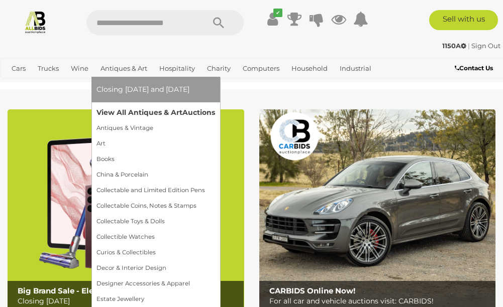
click at [130, 114] on link "View All Antiques & Art Auctions" at bounding box center [155, 113] width 119 height 16
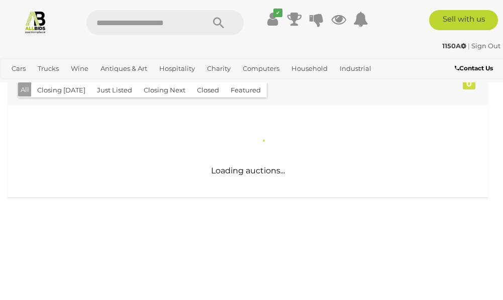
scroll to position [251, 0]
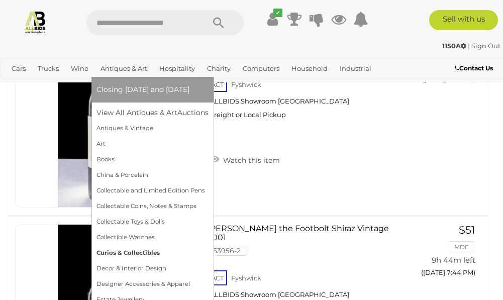
scroll to position [7295, 0]
click at [137, 253] on link "Curios & Collectibles" at bounding box center [152, 253] width 112 height 16
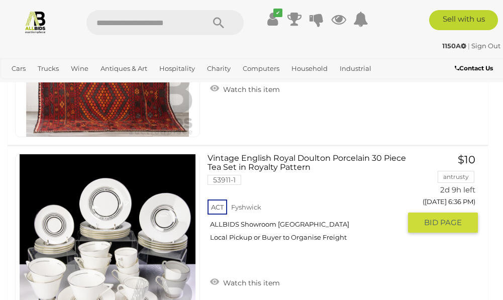
scroll to position [2060, 0]
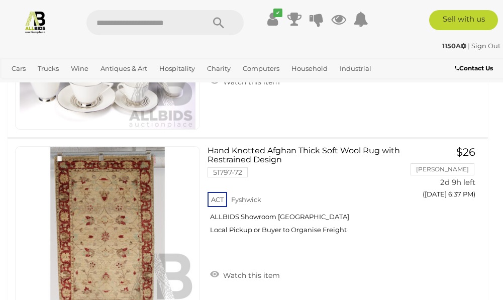
click at [174, 21] on input "text" at bounding box center [140, 22] width 108 height 25
type input "*********"
click at [220, 23] on icon "Search" at bounding box center [218, 23] width 11 height 15
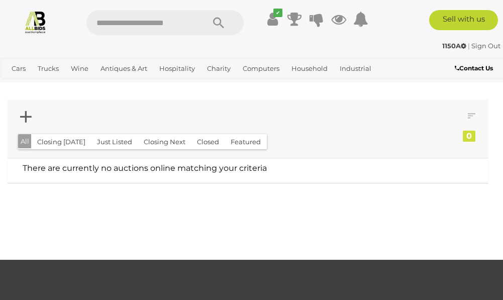
click at [180, 26] on input "text" at bounding box center [140, 22] width 108 height 25
type input "**********"
click at [218, 21] on icon "Search" at bounding box center [218, 23] width 11 height 15
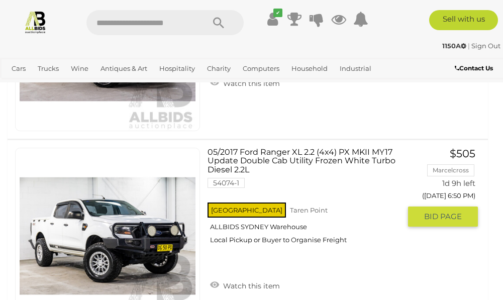
scroll to position [1859, 0]
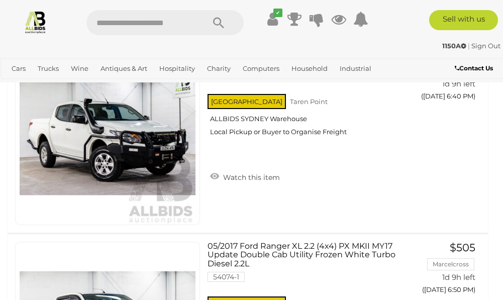
click at [182, 27] on input "text" at bounding box center [140, 22] width 108 height 25
type input "********"
click at [222, 22] on icon "Search" at bounding box center [218, 23] width 11 height 15
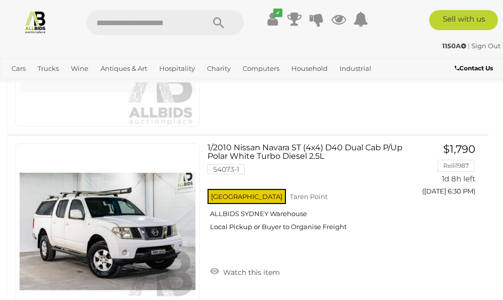
scroll to position [1356, 0]
